Goal: Find specific page/section: Find specific page/section

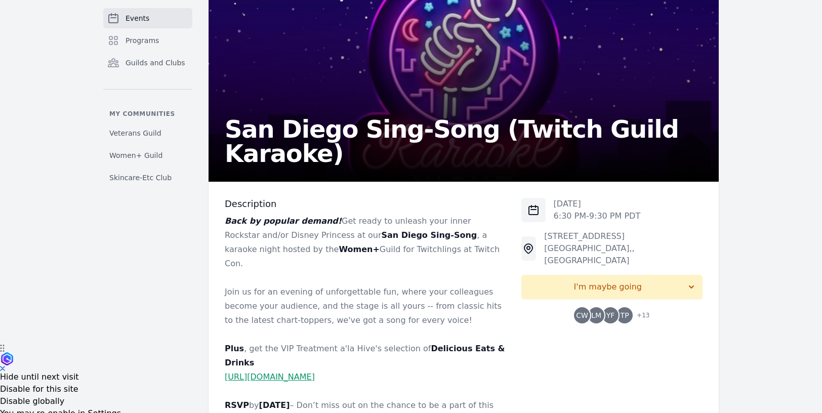
scroll to position [91, 0]
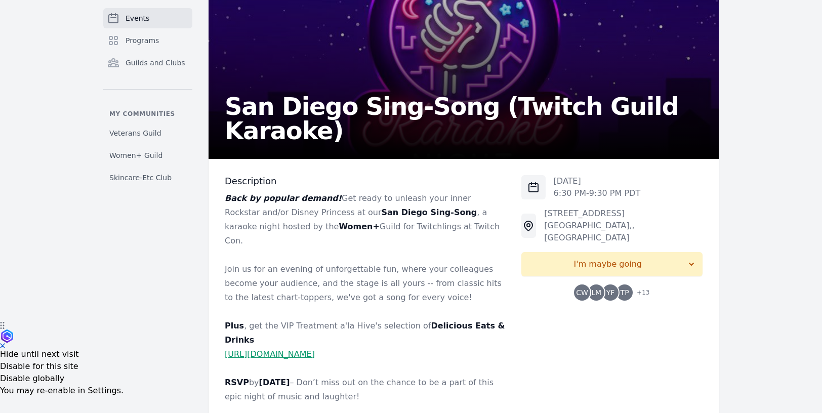
click at [560, 216] on span "4428 Convoy Street VIP Room, , San Diego, CA 92111" at bounding box center [589, 225] width 90 height 34
copy span "4428 Convoy Street VIP Room, , San Diego, CA 92111"
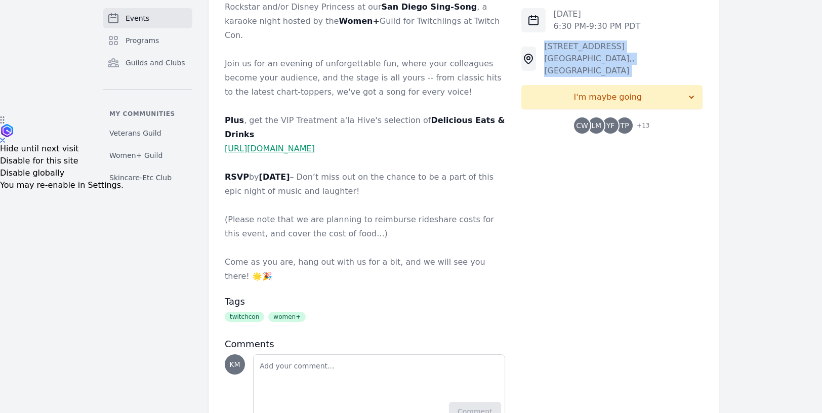
scroll to position [297, 0]
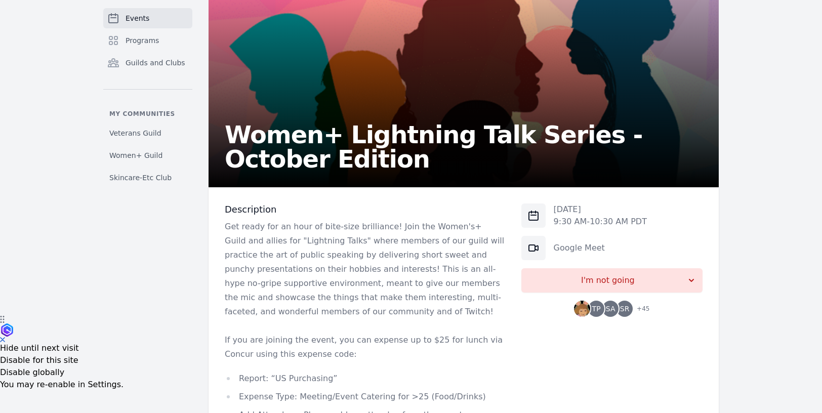
scroll to position [115, 0]
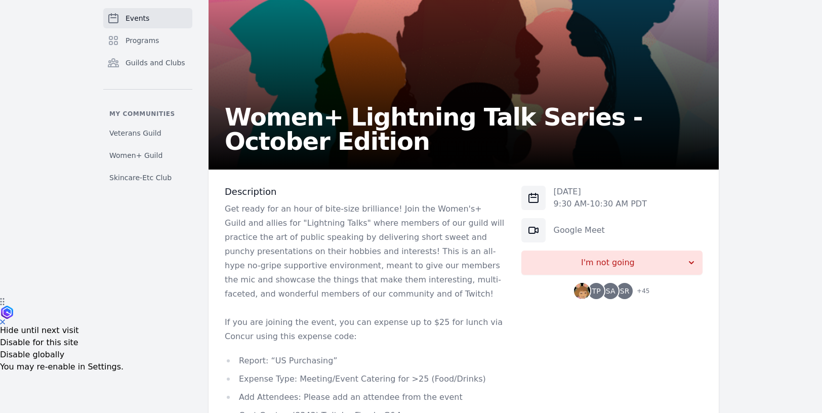
click at [561, 236] on div "Google Meet" at bounding box center [578, 230] width 51 height 12
click at [562, 230] on link "Google Meet" at bounding box center [578, 230] width 51 height 10
